Goal: Task Accomplishment & Management: Manage account settings

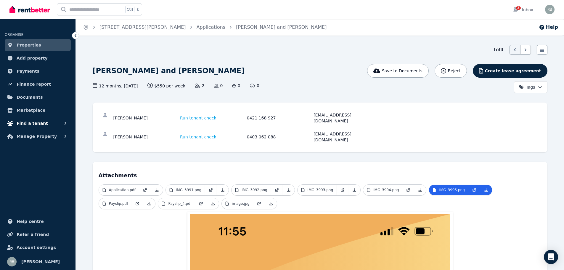
click at [41, 120] on span "Find a tenant" at bounding box center [32, 123] width 31 height 7
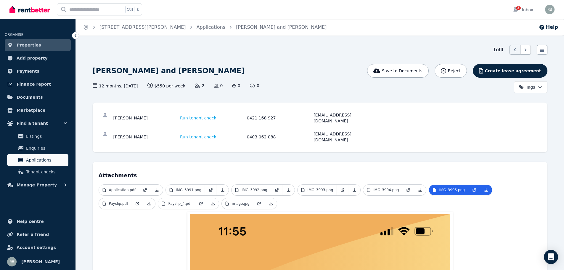
click at [48, 157] on span "Applications" at bounding box center [46, 159] width 40 height 7
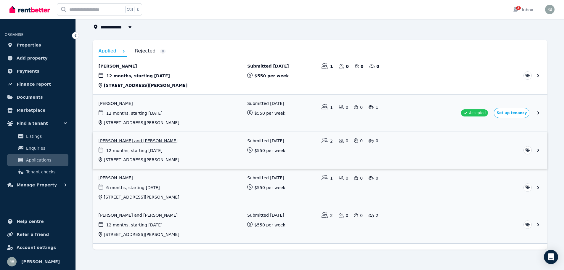
scroll to position [41, 0]
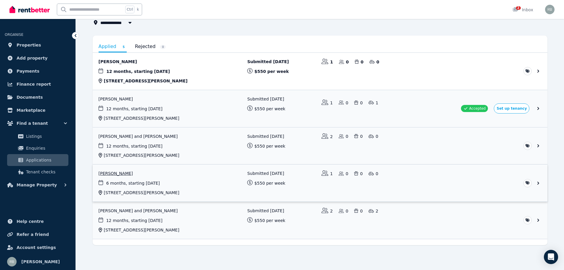
click at [540, 183] on link "View application: Toby Hellyer" at bounding box center [320, 182] width 455 height 37
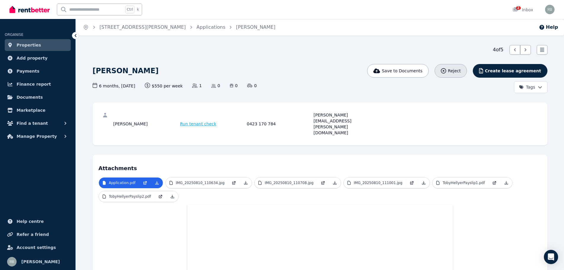
click at [461, 69] on span "Reject" at bounding box center [454, 71] width 13 height 6
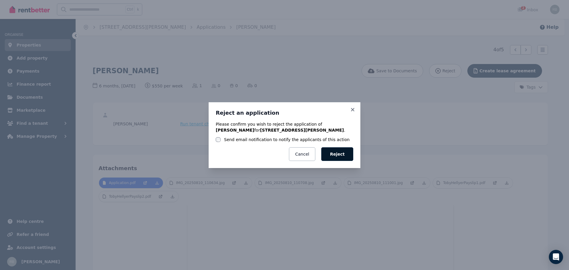
click at [333, 152] on button "Reject" at bounding box center [337, 154] width 32 height 14
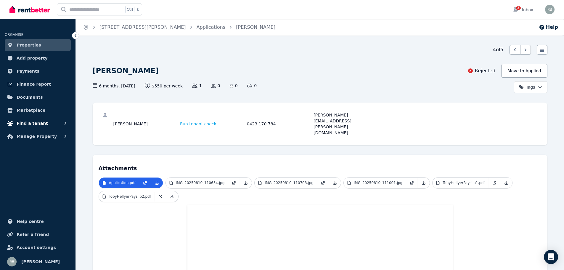
click at [36, 123] on span "Find a tenant" at bounding box center [32, 123] width 31 height 7
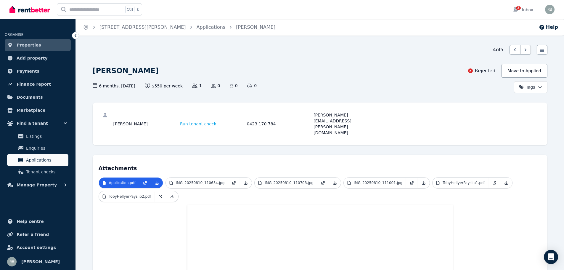
click at [41, 157] on span "Applications" at bounding box center [46, 159] width 40 height 7
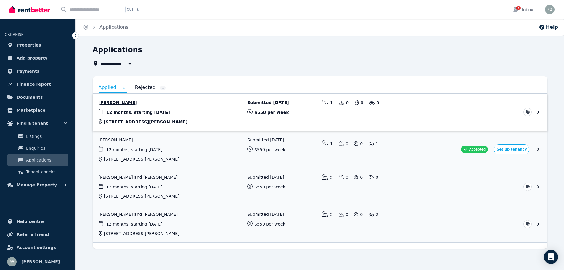
click at [537, 110] on link "View application: Alex Young" at bounding box center [320, 112] width 455 height 37
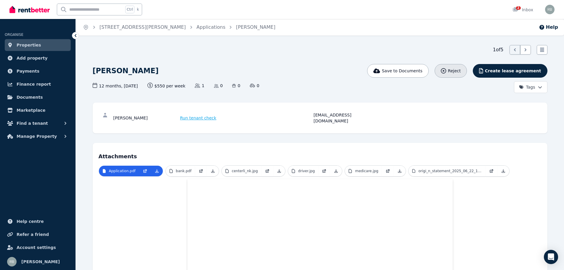
click at [461, 70] on span "Reject" at bounding box center [454, 71] width 13 height 6
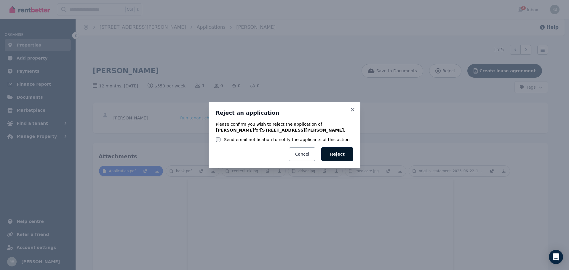
click at [345, 150] on button "Reject" at bounding box center [337, 154] width 32 height 14
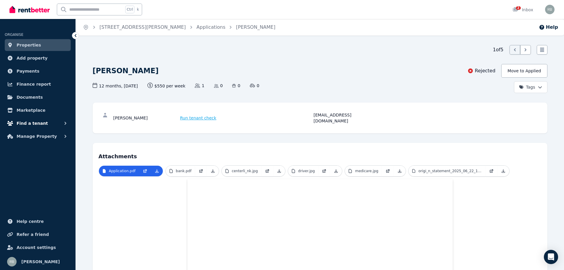
click at [34, 123] on span "Find a tenant" at bounding box center [32, 123] width 31 height 7
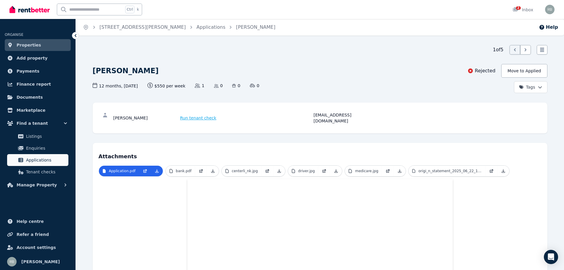
click at [44, 159] on span "Applications" at bounding box center [46, 159] width 40 height 7
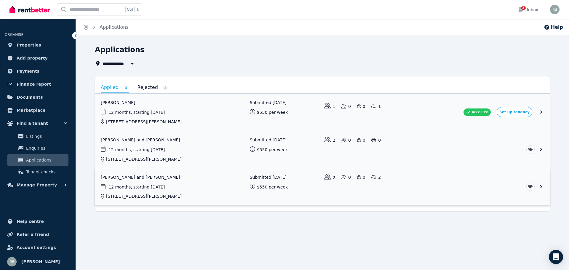
click at [542, 187] on link "View application: Jemma Antonio and Niko Warrington" at bounding box center [322, 186] width 455 height 37
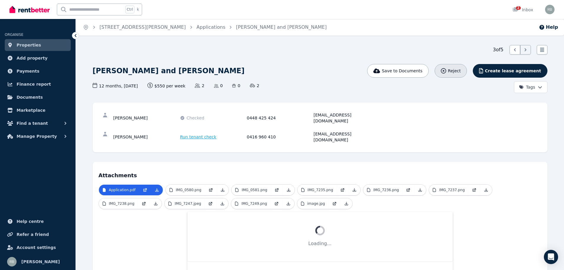
click at [461, 70] on div "Reject" at bounding box center [451, 71] width 20 height 6
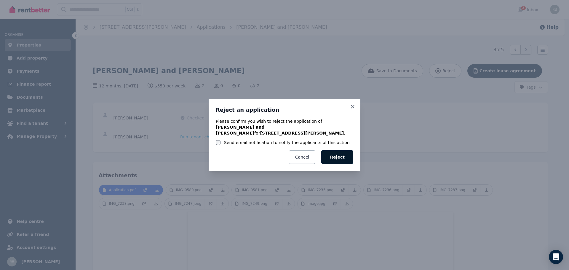
click at [341, 156] on button "Reject" at bounding box center [337, 157] width 32 height 14
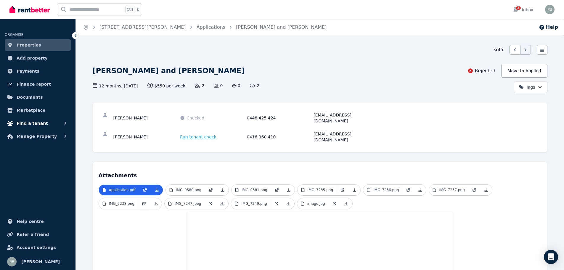
click at [34, 123] on span "Find a tenant" at bounding box center [32, 123] width 31 height 7
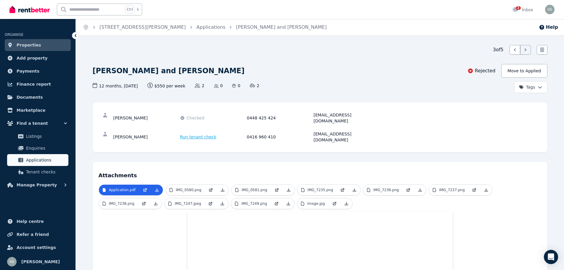
click at [52, 160] on span "Applications" at bounding box center [46, 159] width 40 height 7
